Goal: Find specific page/section: Find specific page/section

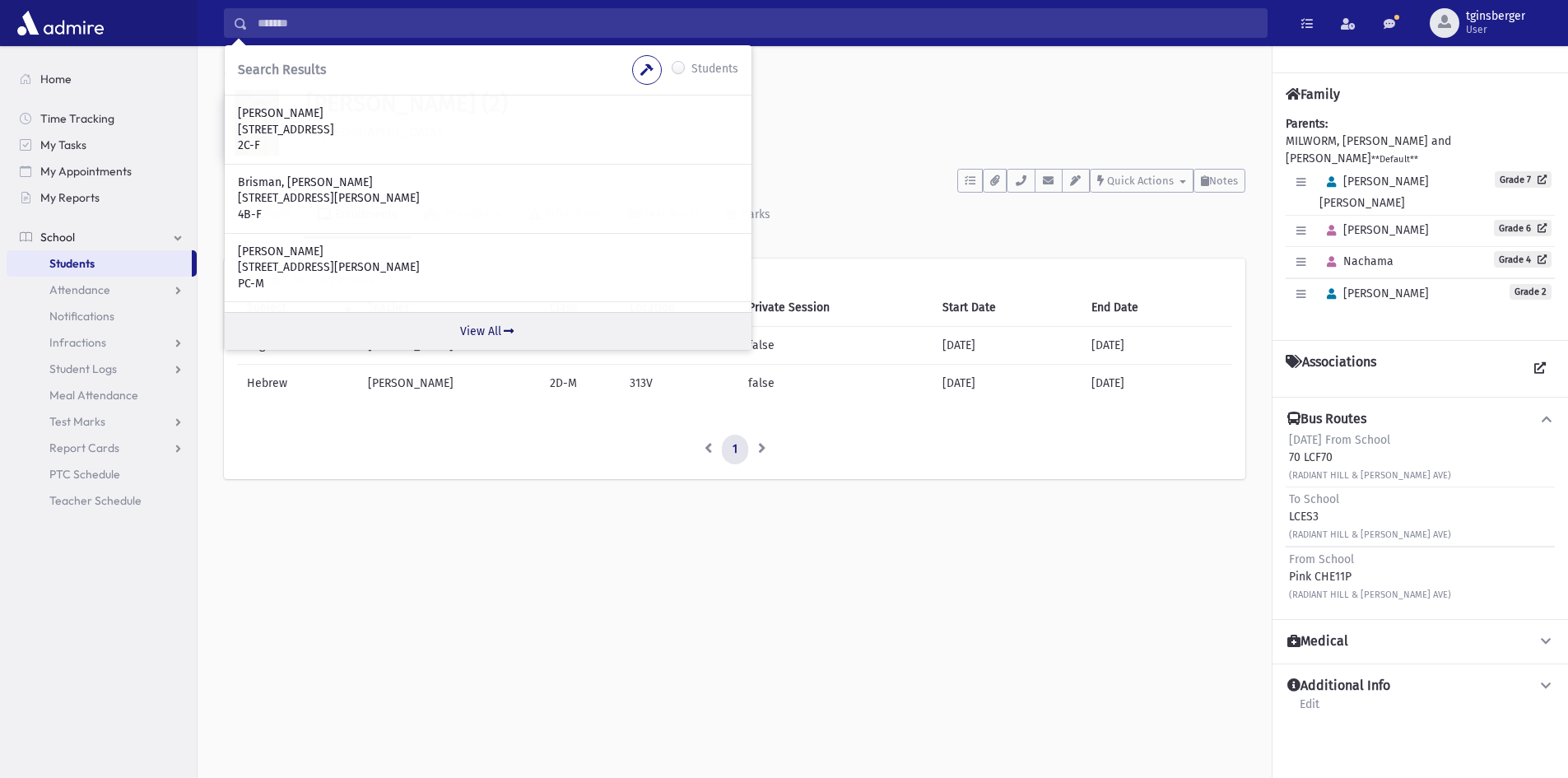
click at [492, 332] on link "View All" at bounding box center [488, 330] width 527 height 38
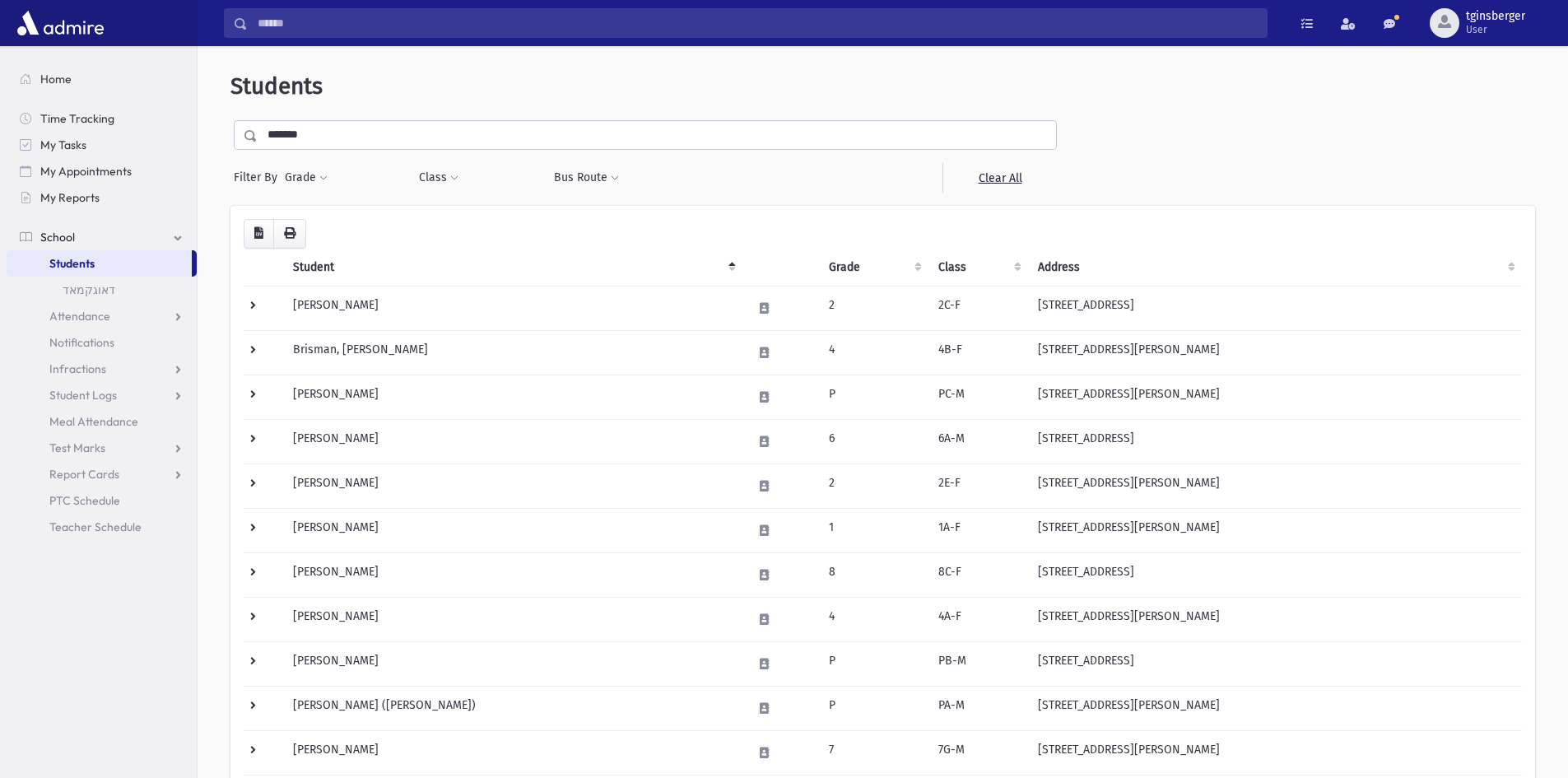
click at [846, 265] on th "Grade" at bounding box center [874, 267] width 110 height 38
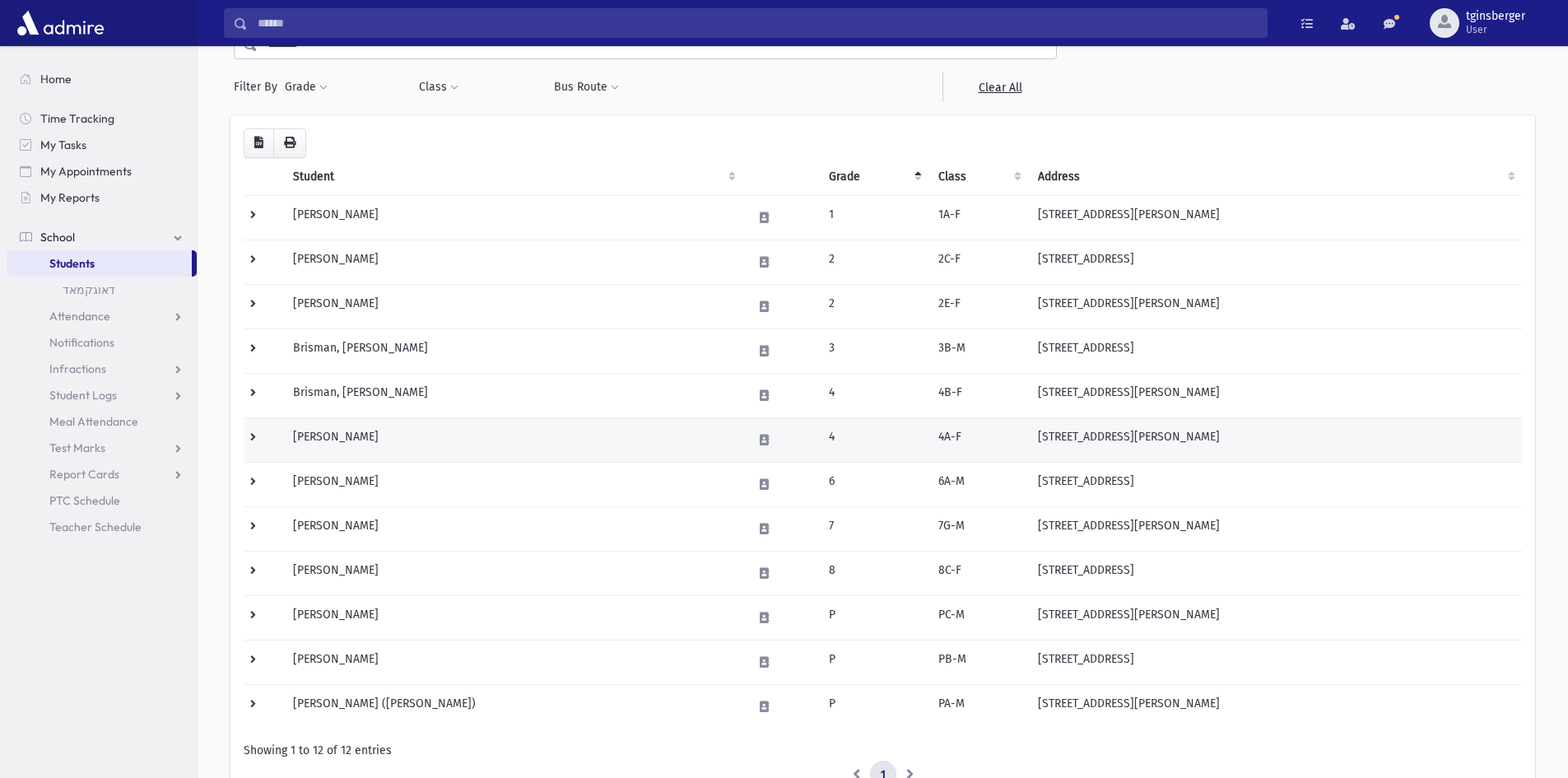
scroll to position [220, 0]
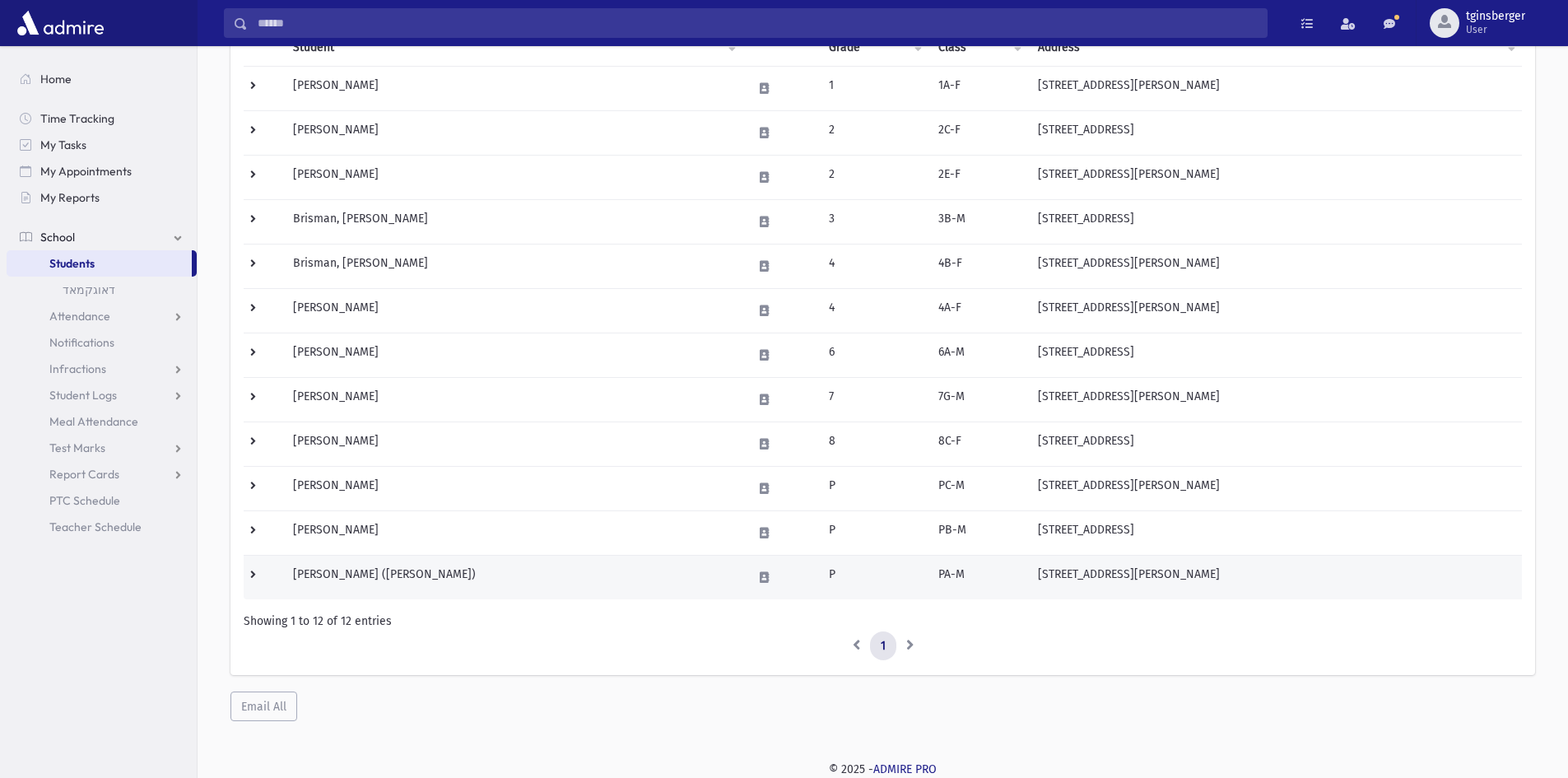
click at [365, 573] on td "Brisman, Mordechai Yosef (Mordechai)" at bounding box center [513, 577] width 459 height 45
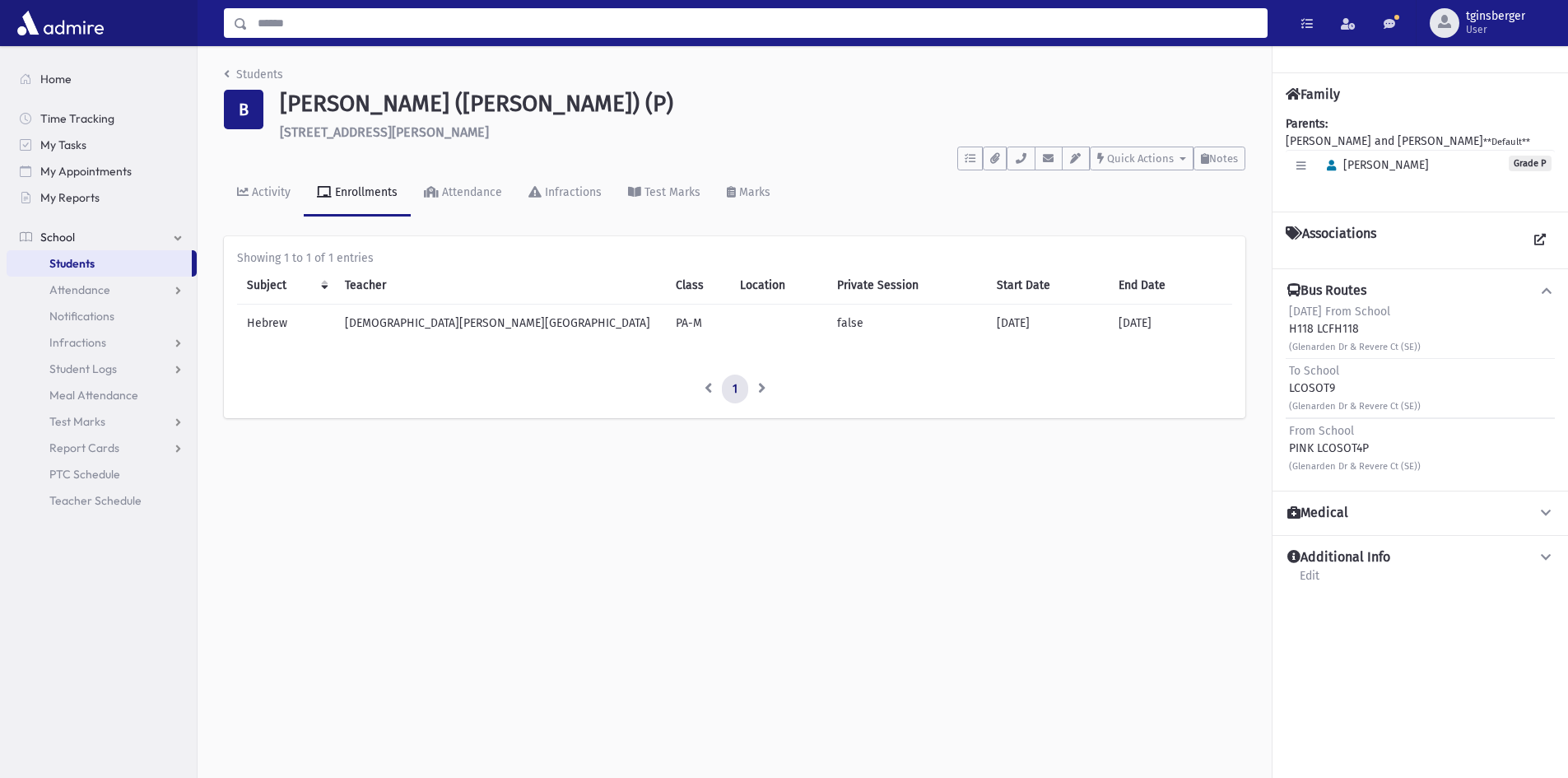
click at [636, 30] on input "Search" at bounding box center [757, 23] width 1019 height 30
type input "*******"
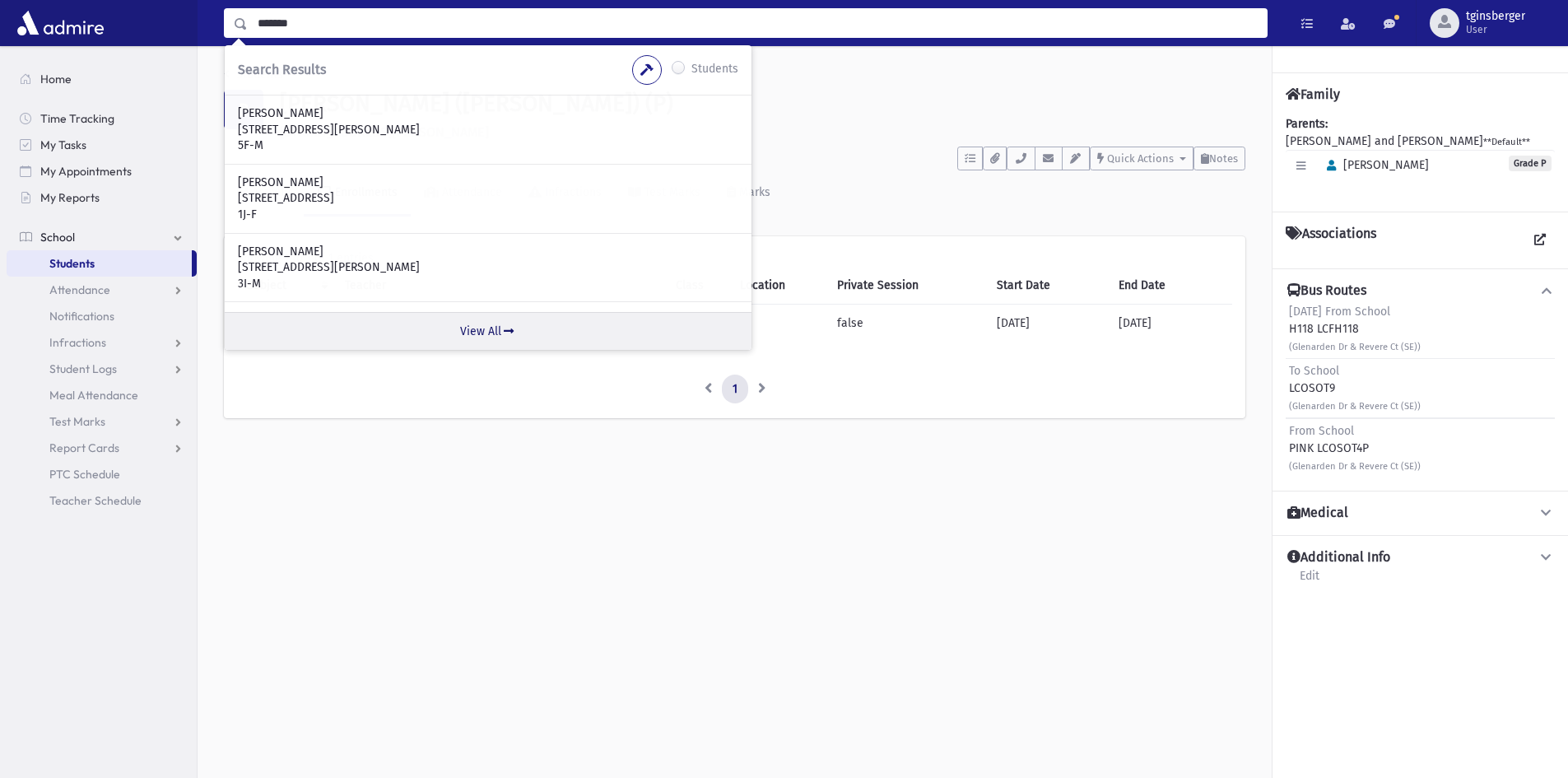
click at [487, 329] on link "View All" at bounding box center [488, 330] width 527 height 38
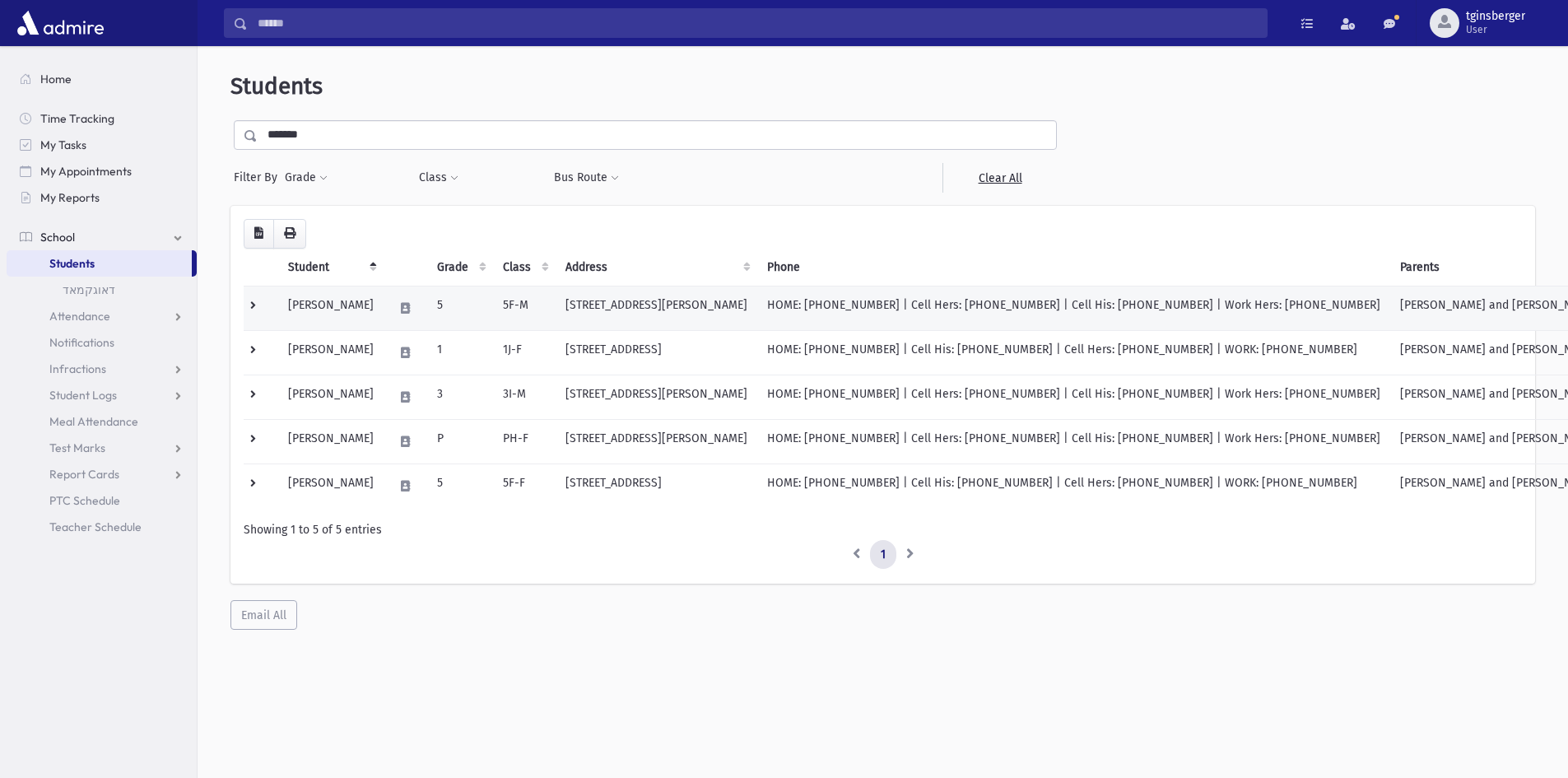
click at [257, 302] on td at bounding box center [261, 307] width 34 height 45
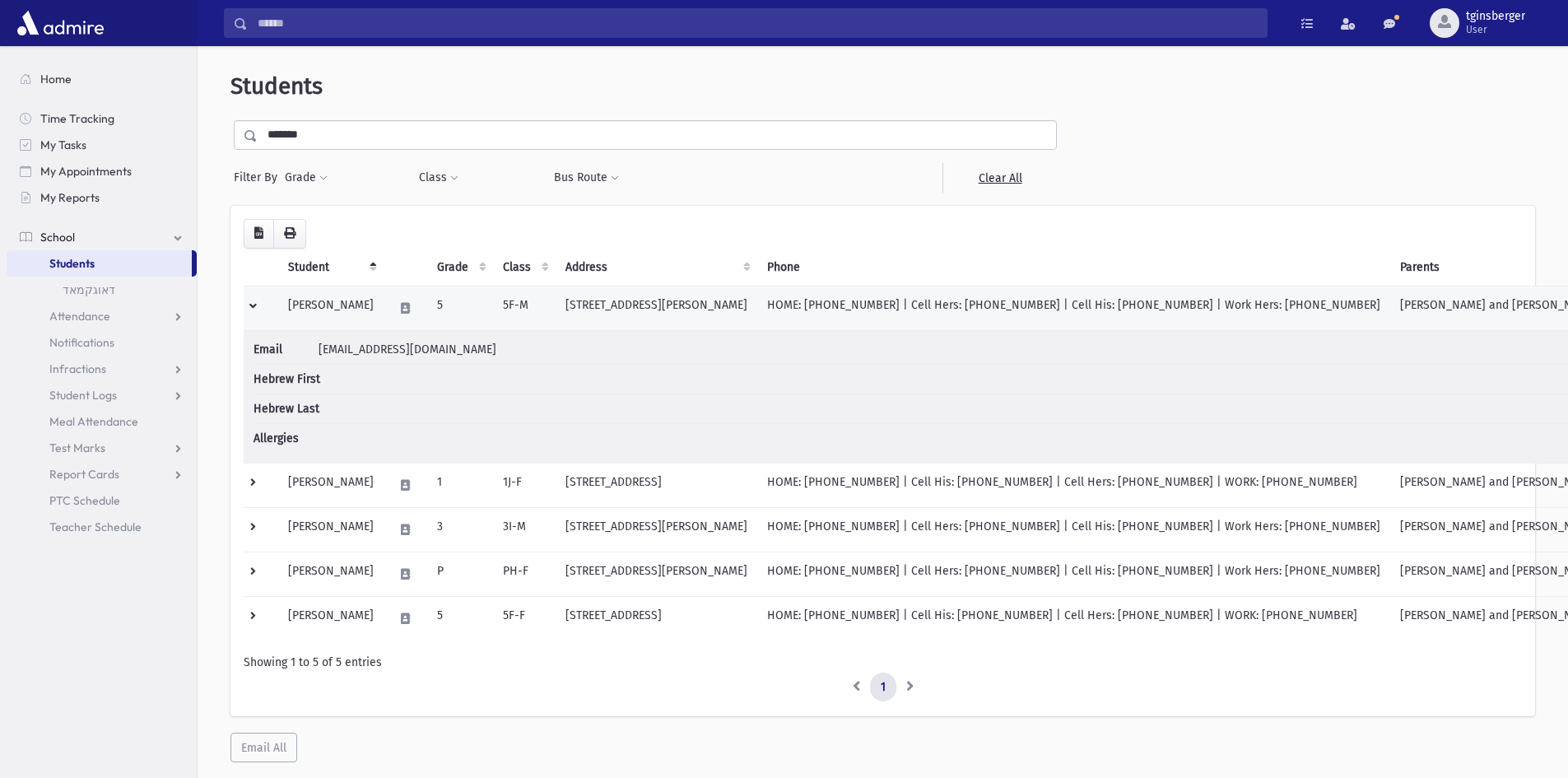
drag, startPoint x: 249, startPoint y: 302, endPoint x: 343, endPoint y: 306, distance: 94.1
click at [250, 302] on td at bounding box center [261, 307] width 34 height 45
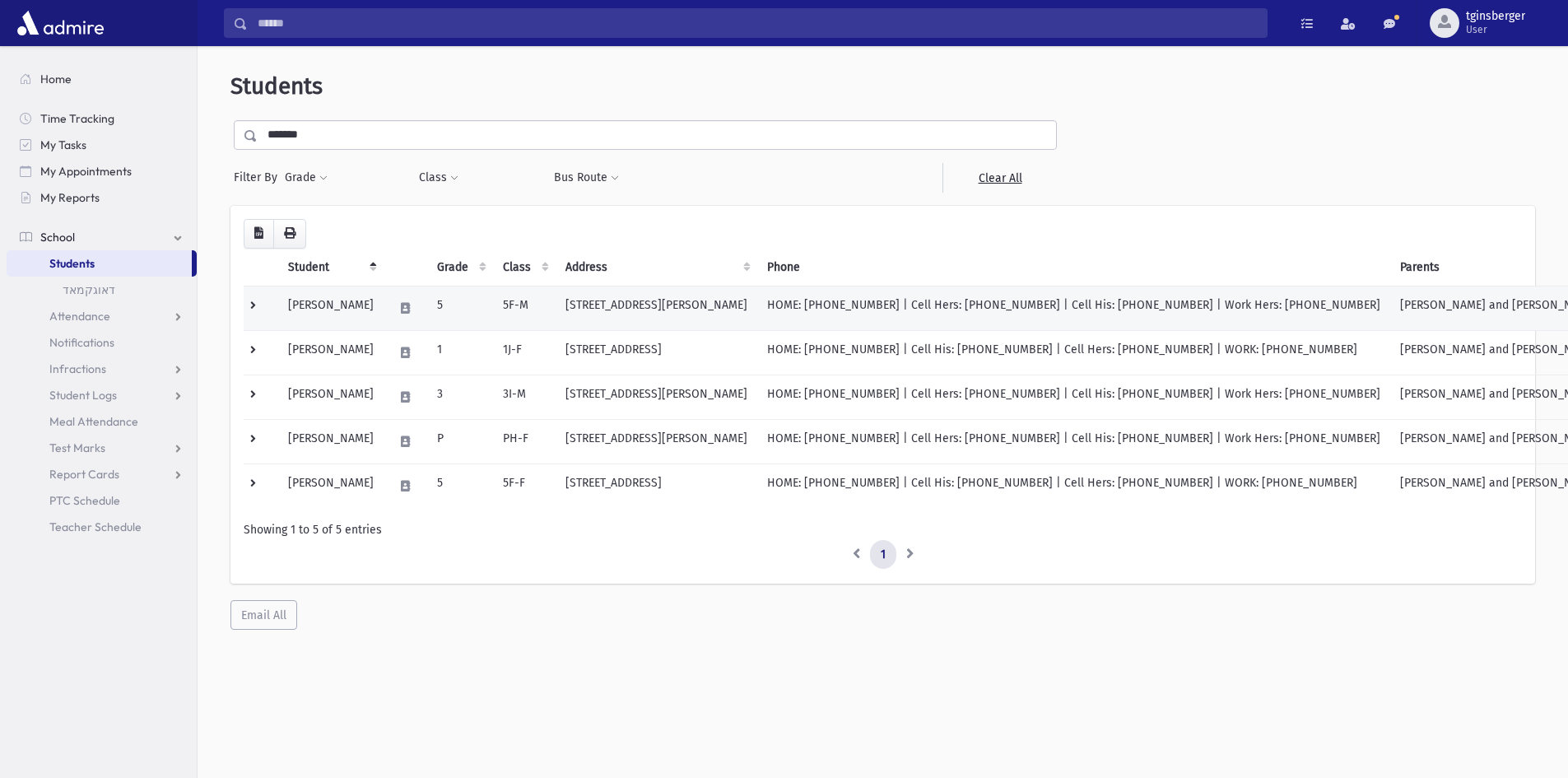
click at [341, 305] on td "[PERSON_NAME]" at bounding box center [331, 307] width 105 height 45
